Goal: Transaction & Acquisition: Purchase product/service

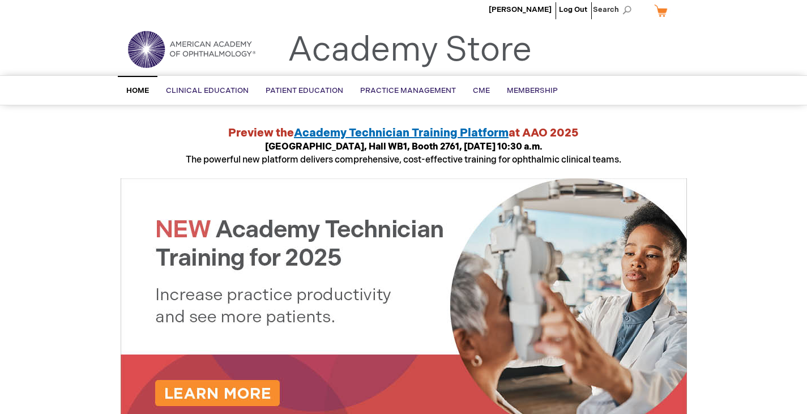
scroll to position [6, 0]
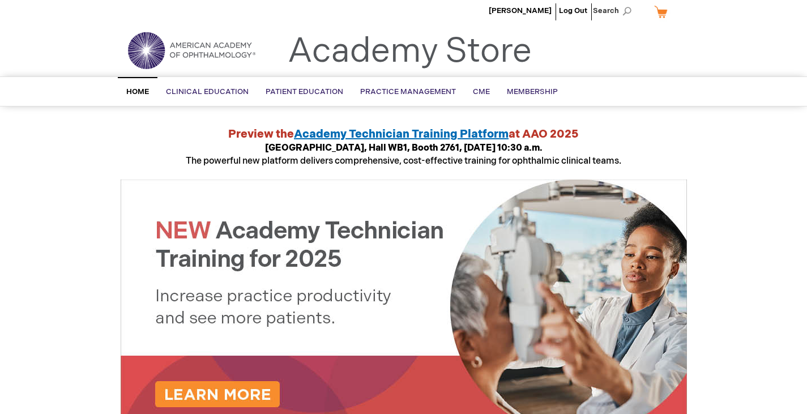
click at [662, 8] on link "My Cart" at bounding box center [665, 12] width 27 height 20
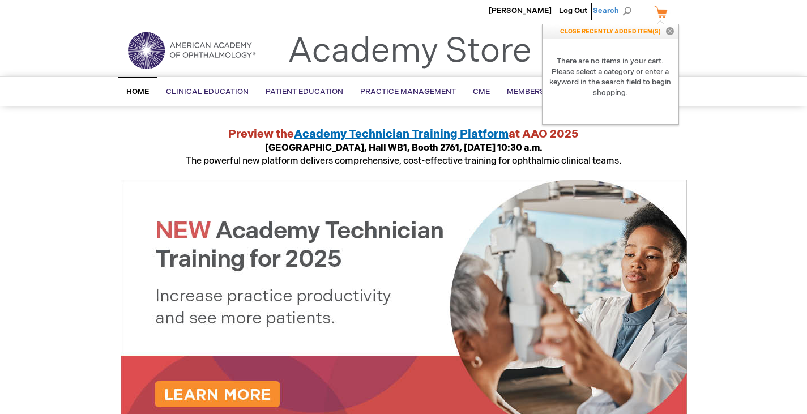
click at [618, 10] on span "Search" at bounding box center [614, 10] width 43 height 23
click at [561, 9] on input "Search" at bounding box center [561, 11] width 117 height 18
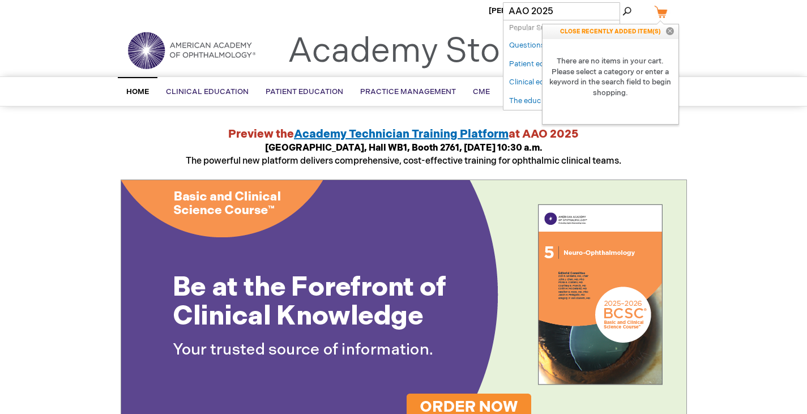
type input "AAO 2025"
click at [622, 2] on button "Search" at bounding box center [626, 11] width 9 height 18
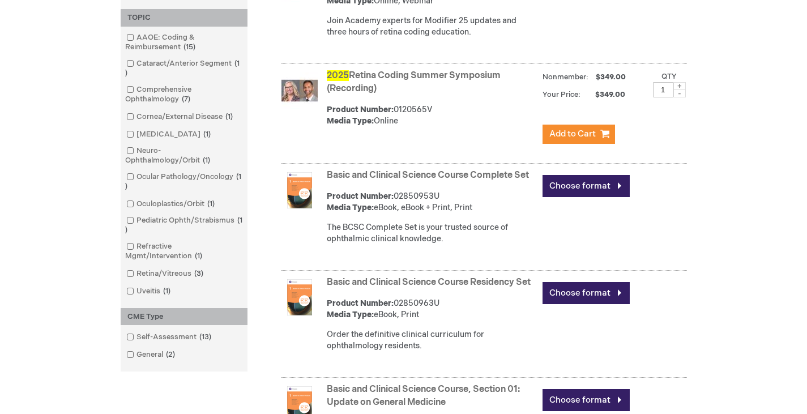
scroll to position [471, 0]
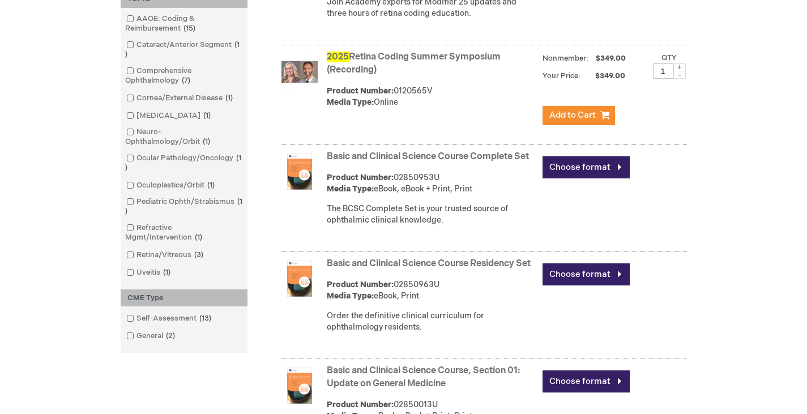
click at [679, 76] on span at bounding box center [679, 75] width 12 height 8
click at [678, 78] on span at bounding box center [679, 75] width 12 height 8
click at [680, 76] on span at bounding box center [679, 75] width 12 height 8
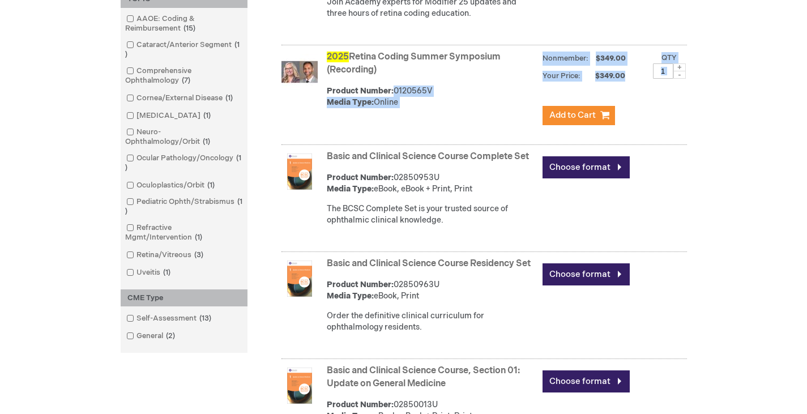
drag, startPoint x: 666, startPoint y: 80, endPoint x: 595, endPoint y: 90, distance: 72.5
click at [601, 90] on div "2025 Retina Coding Summer Symposium (Recording) Product Number: 0120565V Media …" at bounding box center [507, 87] width 360 height 79
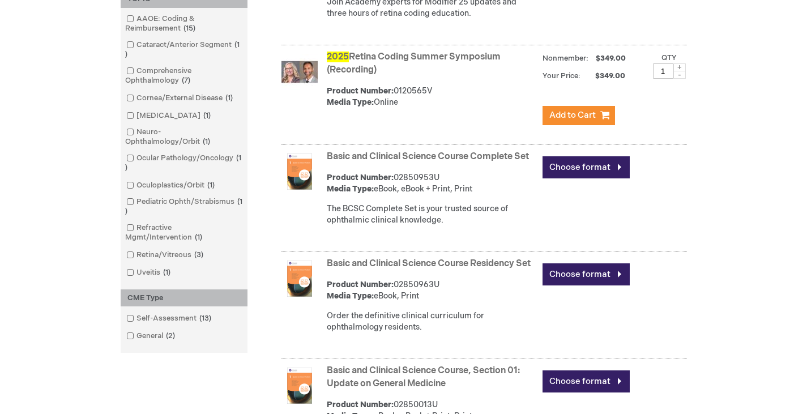
click at [266, 114] on li "2025 Retina Coding Summer Symposium (Recording) Product Number: 0120565V Media …" at bounding box center [473, 96] width 428 height 97
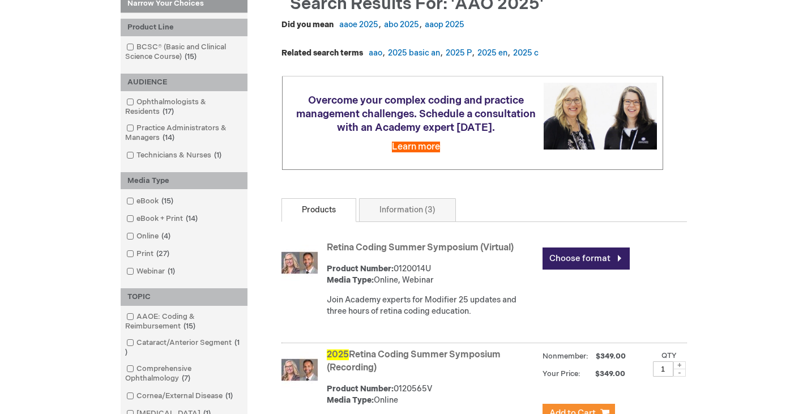
scroll to position [0, 0]
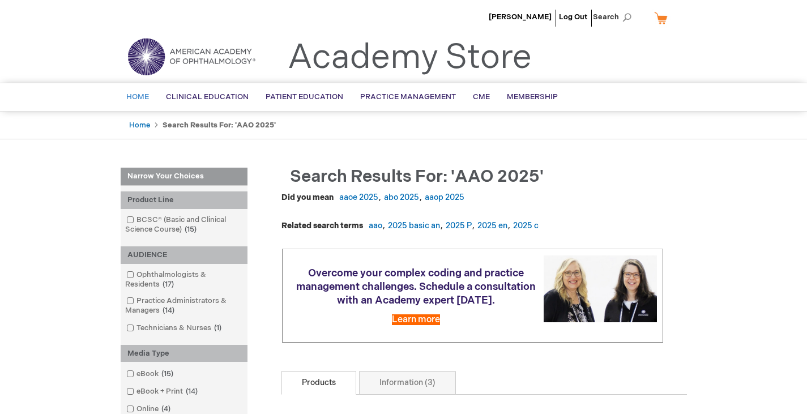
click at [136, 98] on span "Home" at bounding box center [137, 96] width 23 height 9
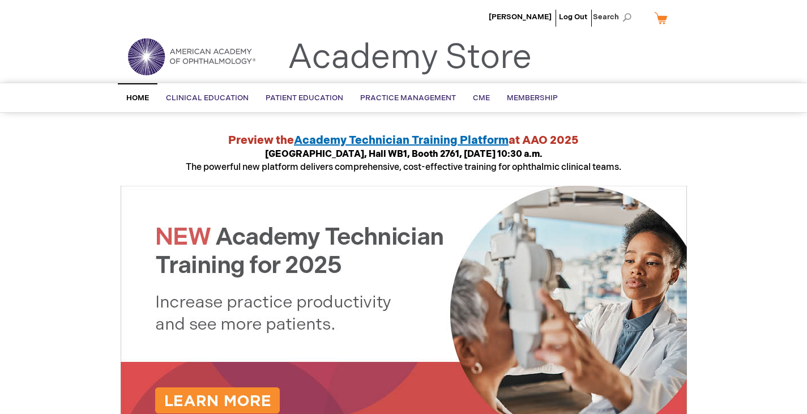
click at [81, 15] on div "[PERSON_NAME] Log Out Search My Cart CLOSE RECENTLY ADDED ITEM(S) Close There a…" at bounding box center [403, 20] width 807 height 40
